Goal: Check status: Check status

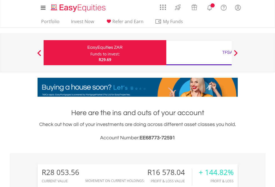
scroll to position [53, 87]
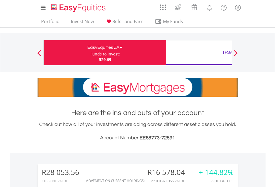
click at [90, 53] on div "Funds to invest:" at bounding box center [104, 54] width 29 height 6
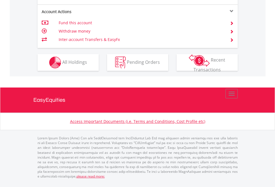
scroll to position [567, 0]
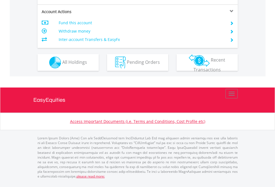
scroll to position [522, 0]
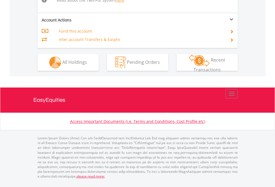
scroll to position [577, 0]
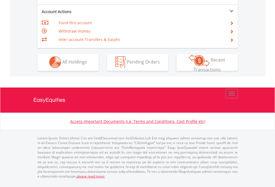
scroll to position [520, 0]
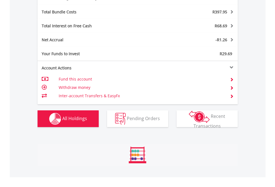
scroll to position [663, 0]
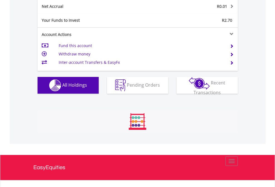
scroll to position [53, 87]
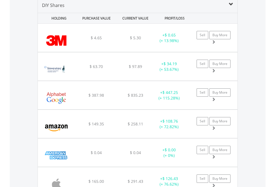
scroll to position [538, 0]
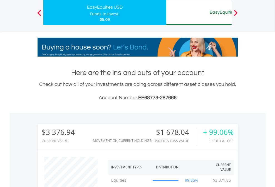
scroll to position [53, 87]
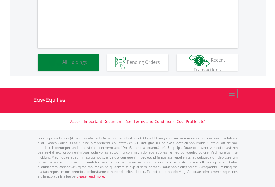
click at [62, 65] on span "All Holdings" at bounding box center [74, 62] width 25 height 6
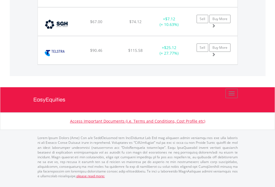
scroll to position [53, 87]
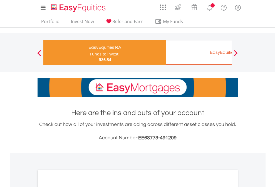
scroll to position [350, 0]
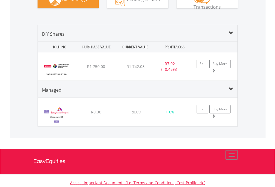
scroll to position [554, 0]
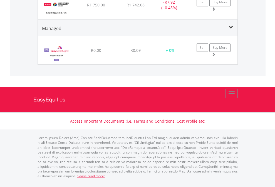
scroll to position [40, 0]
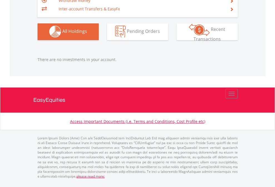
scroll to position [53, 87]
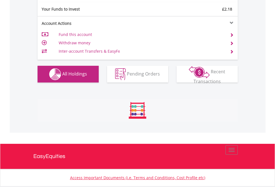
scroll to position [619, 0]
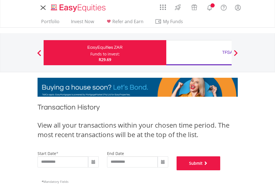
click at [221, 170] on button "Submit" at bounding box center [199, 163] width 44 height 14
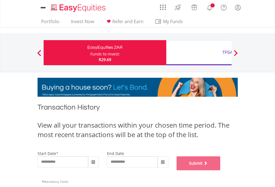
scroll to position [226, 0]
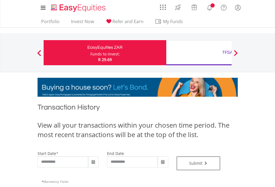
click at [199, 53] on div "TFSA" at bounding box center [228, 52] width 116 height 8
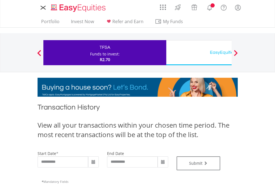
type input "**********"
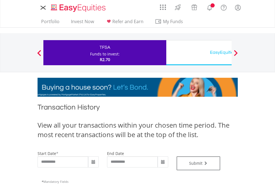
type input "**********"
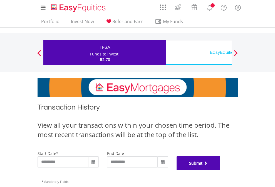
click at [221, 170] on button "Submit" at bounding box center [199, 163] width 44 height 14
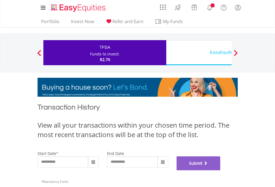
scroll to position [226, 0]
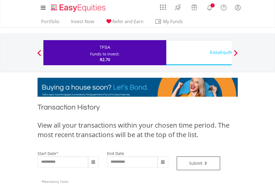
click at [199, 53] on div "EasyEquities USD" at bounding box center [228, 52] width 116 height 8
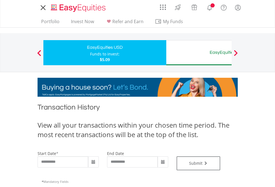
type input "**********"
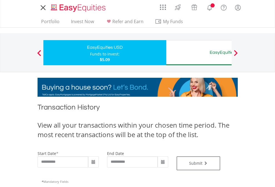
type input "**********"
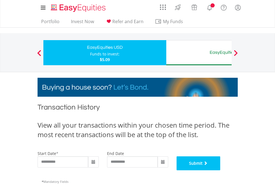
click at [221, 170] on button "Submit" at bounding box center [199, 163] width 44 height 14
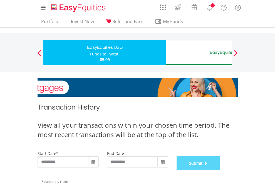
scroll to position [226, 0]
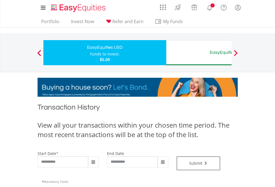
click at [199, 53] on div "EasyEquities AUD" at bounding box center [228, 52] width 116 height 8
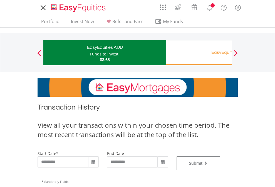
type input "**********"
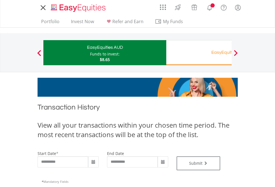
type input "**********"
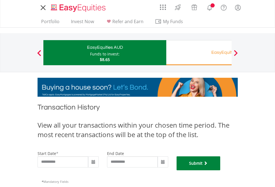
click at [221, 170] on button "Submit" at bounding box center [199, 163] width 44 height 14
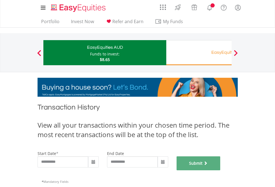
scroll to position [226, 0]
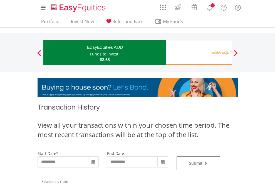
click at [199, 53] on div "EasyEquities RA" at bounding box center [228, 52] width 116 height 8
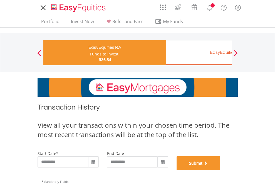
click at [221, 170] on button "Submit" at bounding box center [199, 163] width 44 height 14
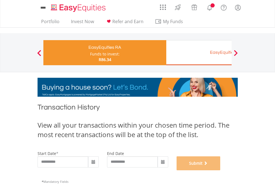
scroll to position [226, 0]
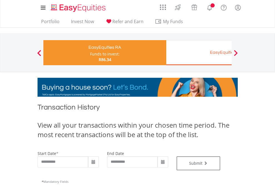
click at [199, 53] on div "EasyEquities EUR" at bounding box center [228, 52] width 116 height 8
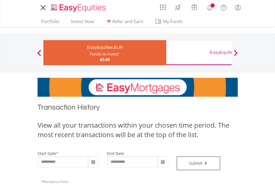
type input "**********"
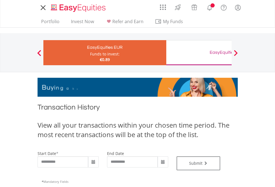
type input "**********"
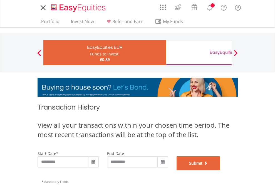
click at [221, 170] on button "Submit" at bounding box center [199, 163] width 44 height 14
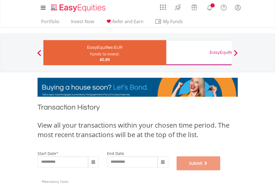
scroll to position [226, 0]
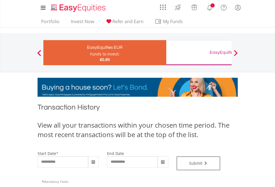
click at [199, 53] on div "EasyEquities GBP" at bounding box center [228, 52] width 116 height 8
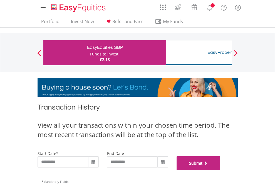
click at [221, 170] on button "Submit" at bounding box center [199, 163] width 44 height 14
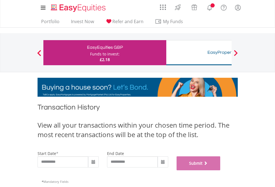
scroll to position [226, 0]
